Goal: Task Accomplishment & Management: Manage account settings

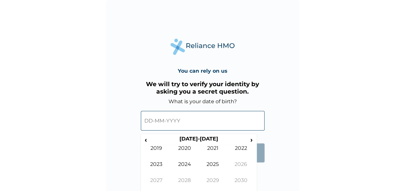
click at [147, 121] on input "text" at bounding box center [203, 121] width 124 height 20
click at [73, 143] on div "You can rely on us We will try to verify your identity by asking you a secret q…" at bounding box center [202, 95] width 405 height 191
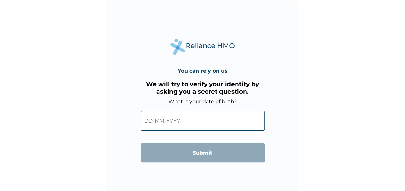
click at [161, 121] on input "text" at bounding box center [203, 121] width 124 height 20
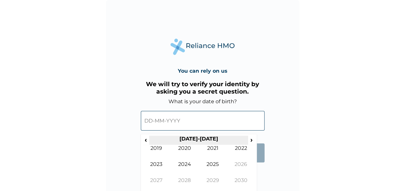
click at [191, 140] on th "[DATE]-[DATE]" at bounding box center [198, 140] width 99 height 9
click at [265, 163] on div "You can rely on us We will try to verify your identity by asking you a secret q…" at bounding box center [202, 96] width 193 height 193
click at [147, 142] on span "‹" at bounding box center [145, 140] width 7 height 8
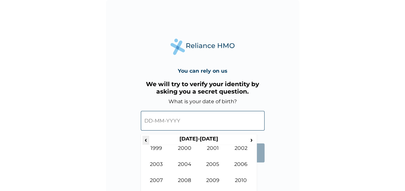
click at [147, 142] on span "‹" at bounding box center [145, 140] width 7 height 8
click at [242, 168] on td "1986" at bounding box center [241, 169] width 28 height 16
click at [186, 180] on td "Oct" at bounding box center [184, 185] width 28 height 16
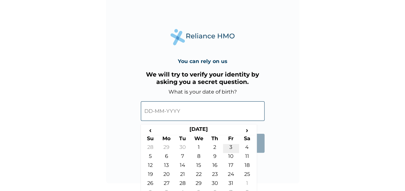
scroll to position [18, 0]
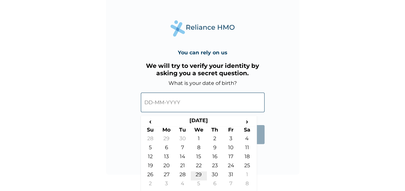
click at [197, 175] on td "29" at bounding box center [199, 176] width 16 height 9
type input "[DATE]"
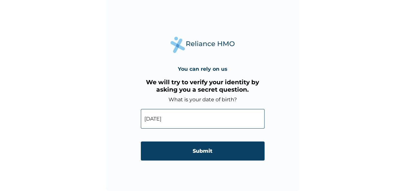
scroll to position [2, 0]
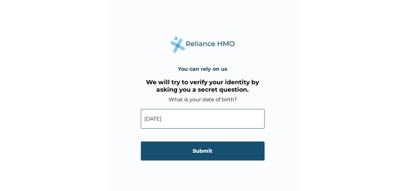
click at [210, 151] on input "Submit" at bounding box center [203, 151] width 124 height 19
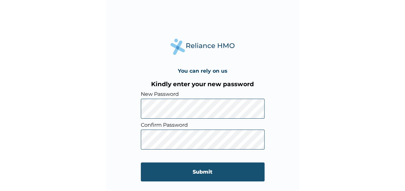
click at [194, 174] on input "Submit" at bounding box center [203, 172] width 124 height 19
